Goal: Information Seeking & Learning: Understand process/instructions

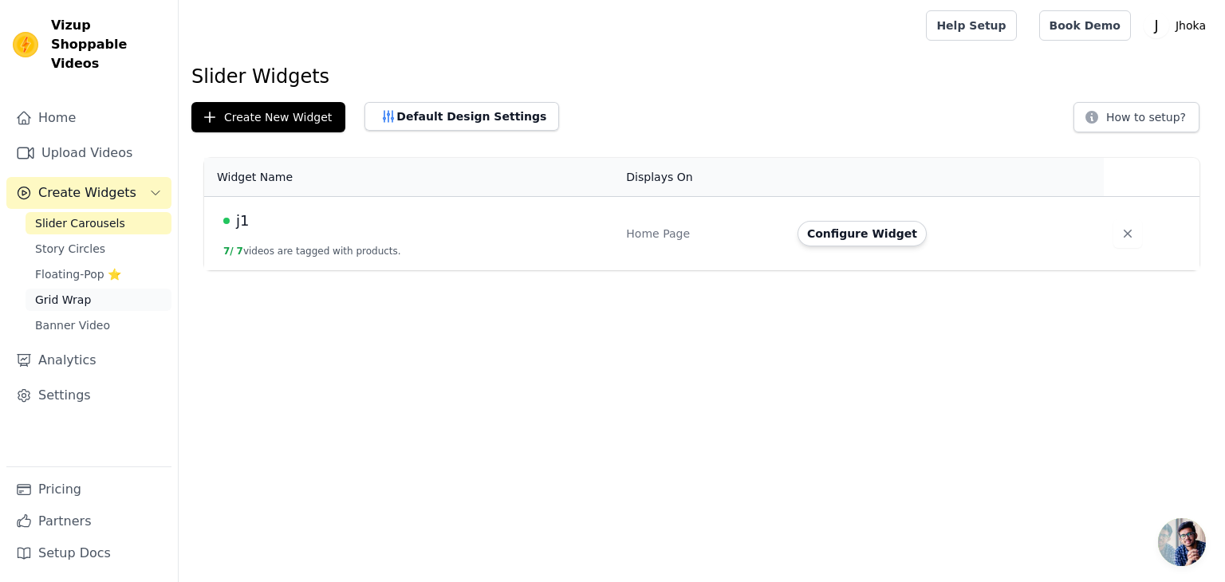
drag, startPoint x: 0, startPoint y: 0, endPoint x: 67, endPoint y: 278, distance: 286.4
click at [67, 292] on span "Grid Wrap" at bounding box center [63, 300] width 56 height 16
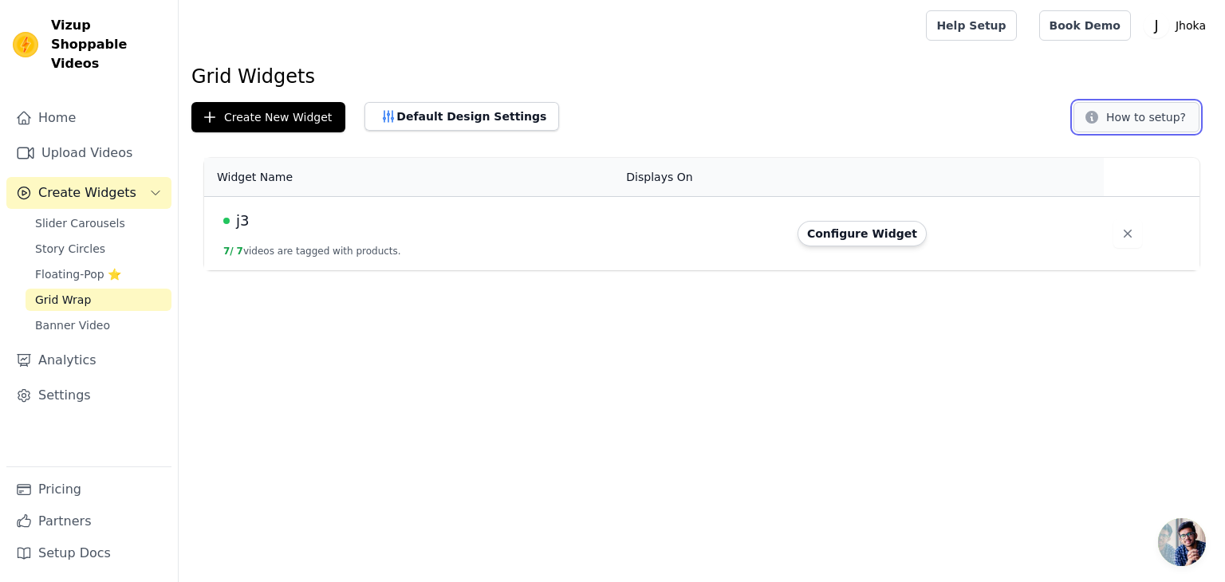
click at [1150, 122] on button "How to setup?" at bounding box center [1137, 117] width 126 height 30
click at [96, 266] on span "Floating-Pop ⭐" at bounding box center [78, 274] width 86 height 16
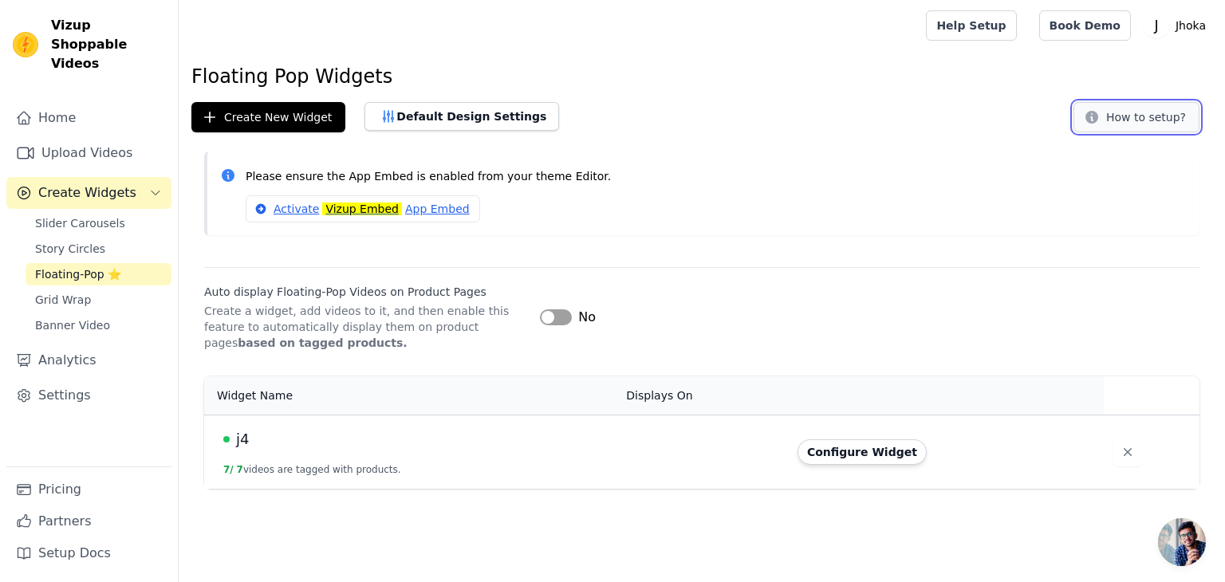
click at [1155, 120] on button "How to setup?" at bounding box center [1137, 117] width 126 height 30
click at [49, 240] on link "Story Circles" at bounding box center [99, 249] width 146 height 22
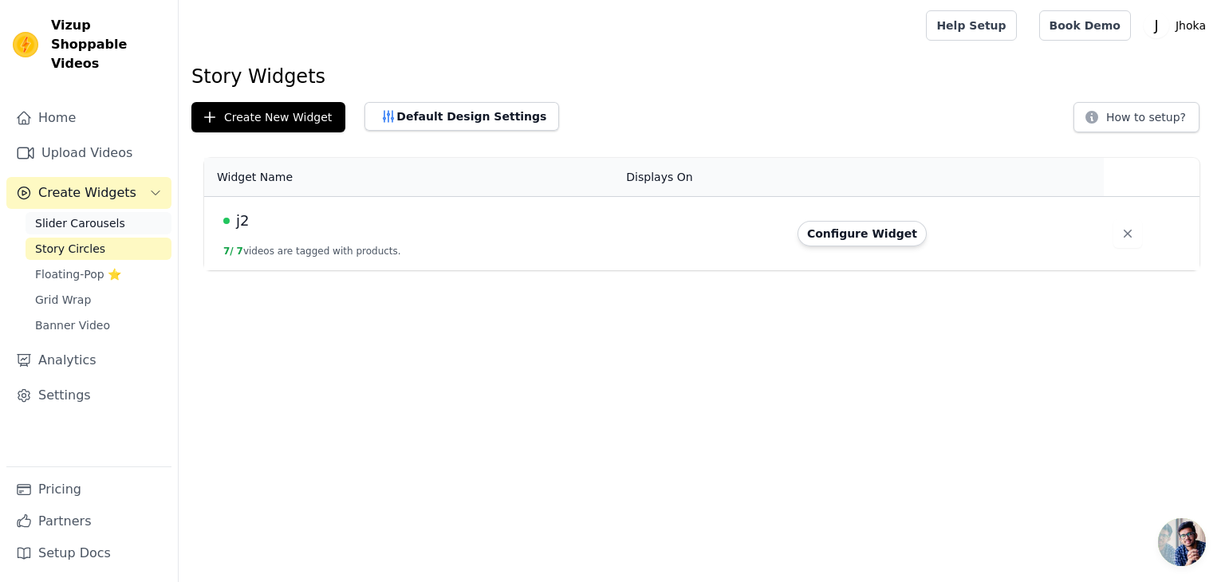
click at [67, 215] on span "Slider Carousels" at bounding box center [80, 223] width 90 height 16
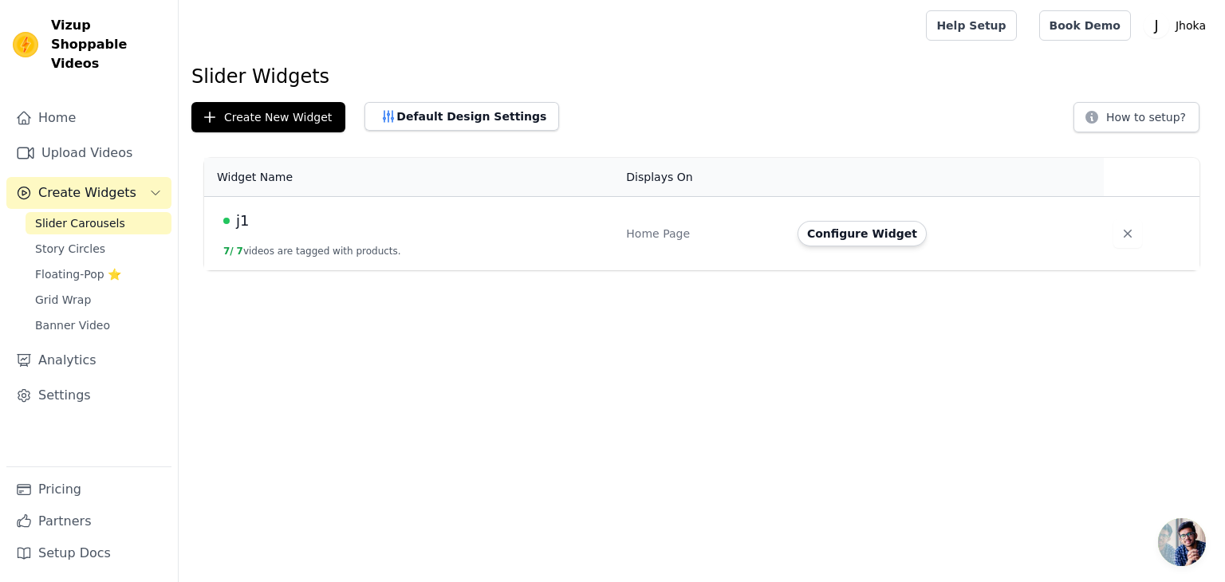
click at [155, 177] on button "Create Widgets" at bounding box center [88, 193] width 165 height 32
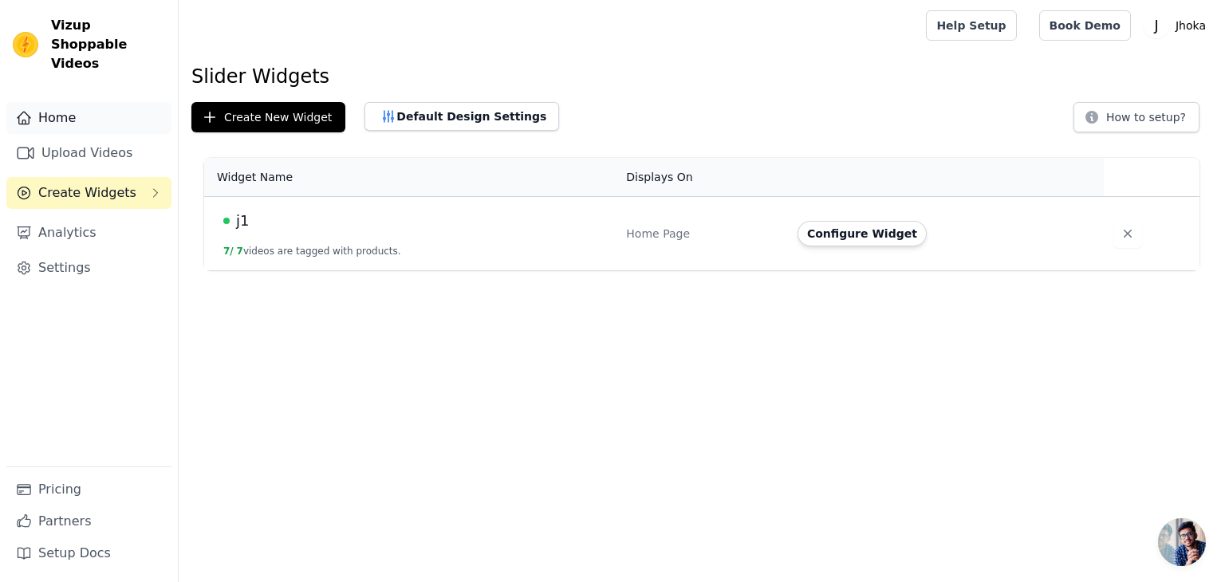
click at [85, 102] on link "Home" at bounding box center [88, 118] width 165 height 32
